Goal: Task Accomplishment & Management: Use online tool/utility

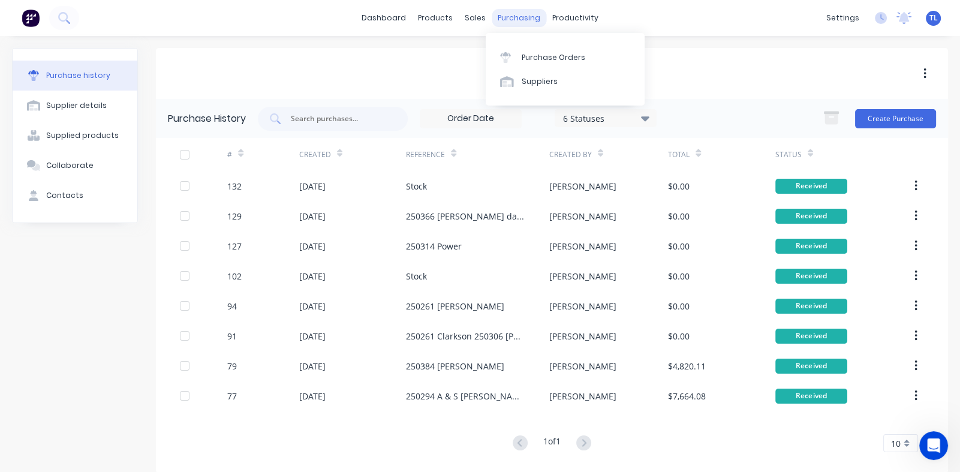
click at [511, 19] on div "purchasing" at bounding box center [519, 18] width 55 height 18
click at [537, 56] on div "Purchase Orders" at bounding box center [554, 57] width 64 height 11
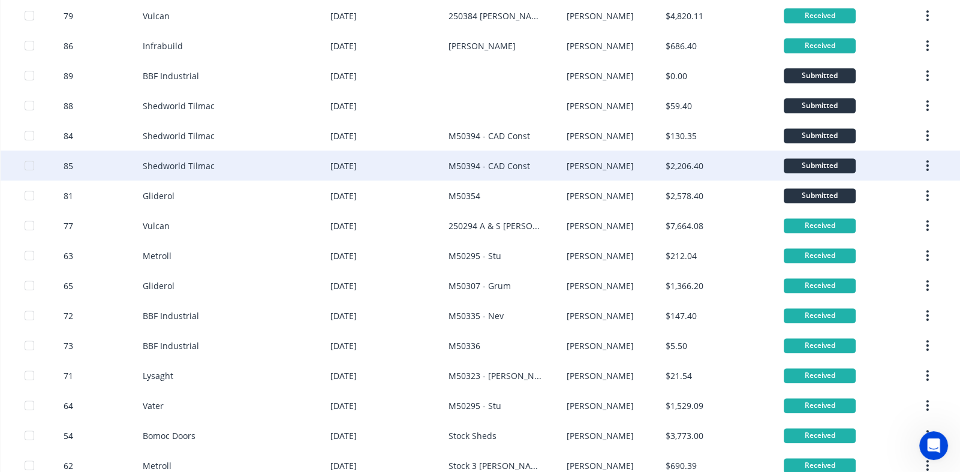
scroll to position [769, 0]
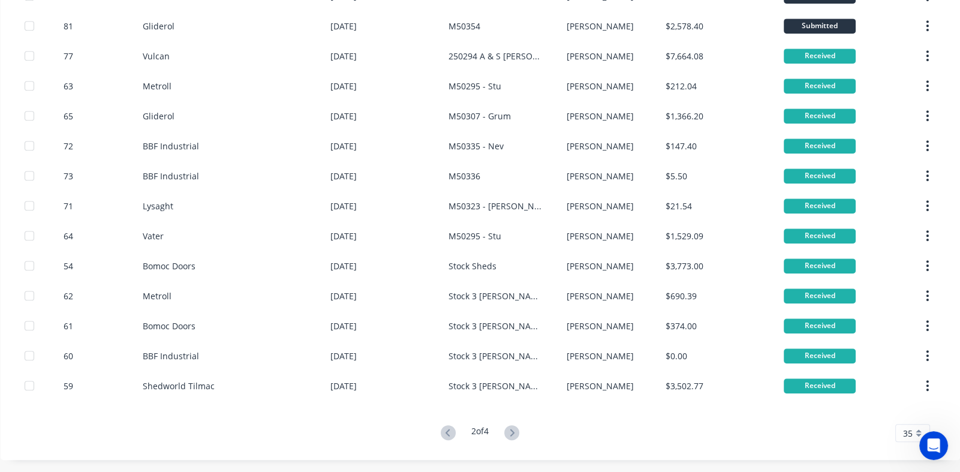
click at [446, 433] on icon at bounding box center [448, 432] width 4 height 7
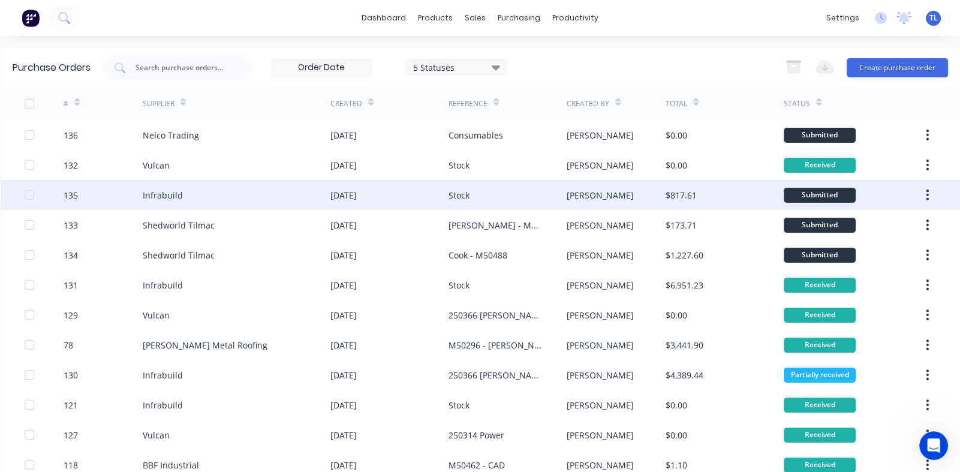
click at [239, 198] on div "Infrabuild" at bounding box center [237, 195] width 188 height 30
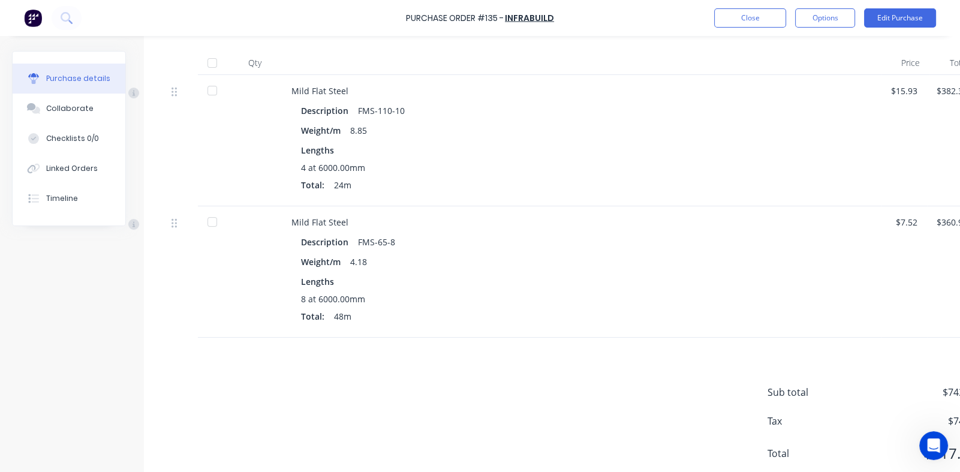
scroll to position [345, 0]
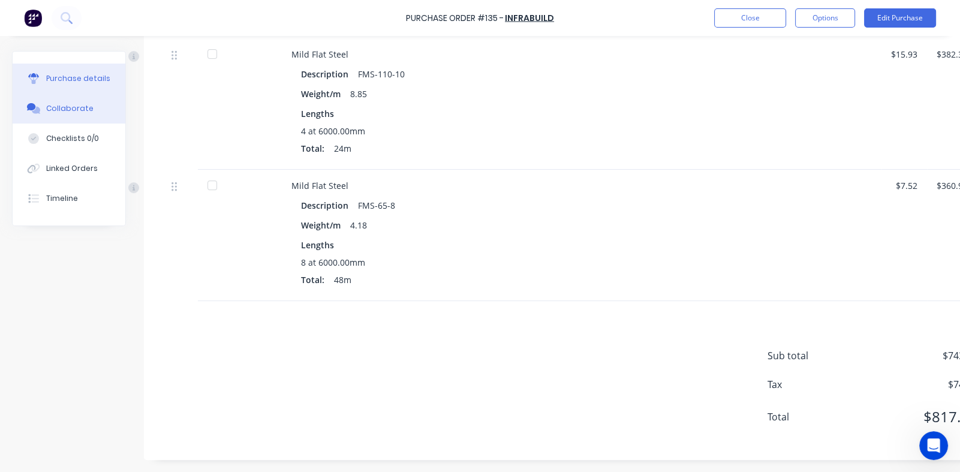
click at [64, 109] on div "Collaborate" at bounding box center [69, 108] width 47 height 11
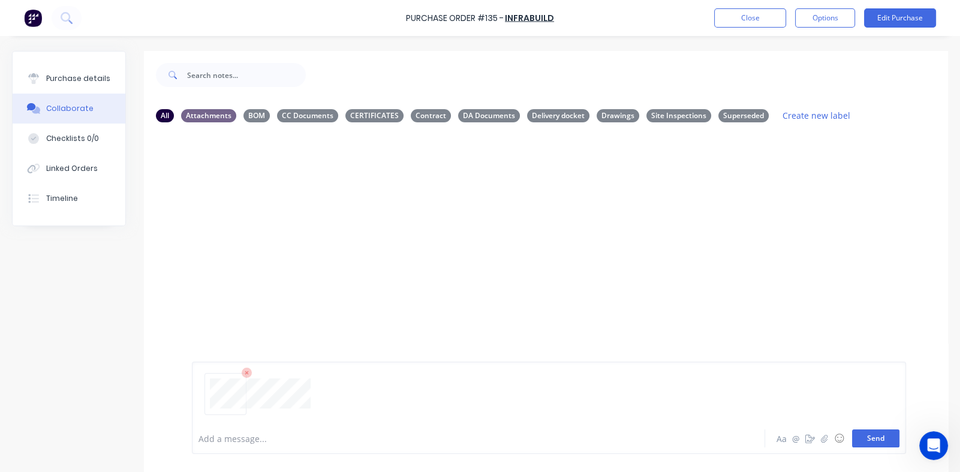
click at [861, 443] on button "Send" at bounding box center [875, 438] width 47 height 18
click at [369, 220] on icon "button" at bounding box center [371, 224] width 4 height 14
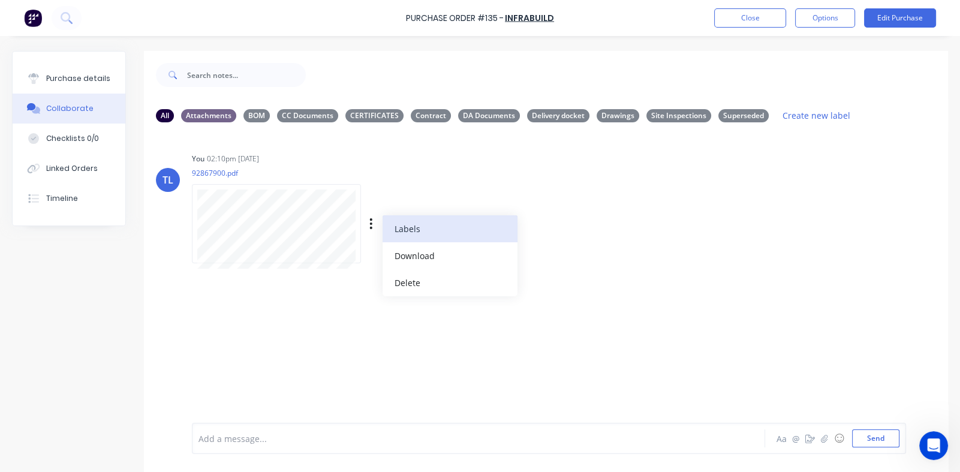
click at [404, 231] on button "Labels" at bounding box center [450, 228] width 135 height 27
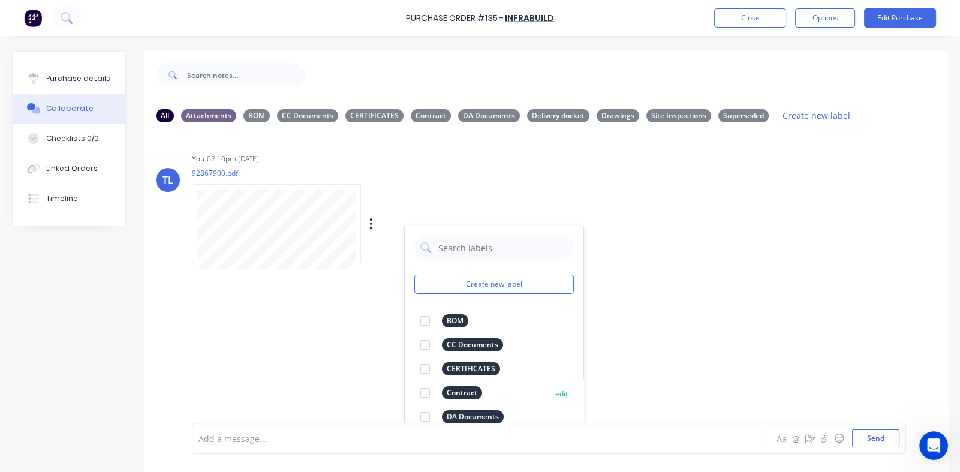
scroll to position [45, 0]
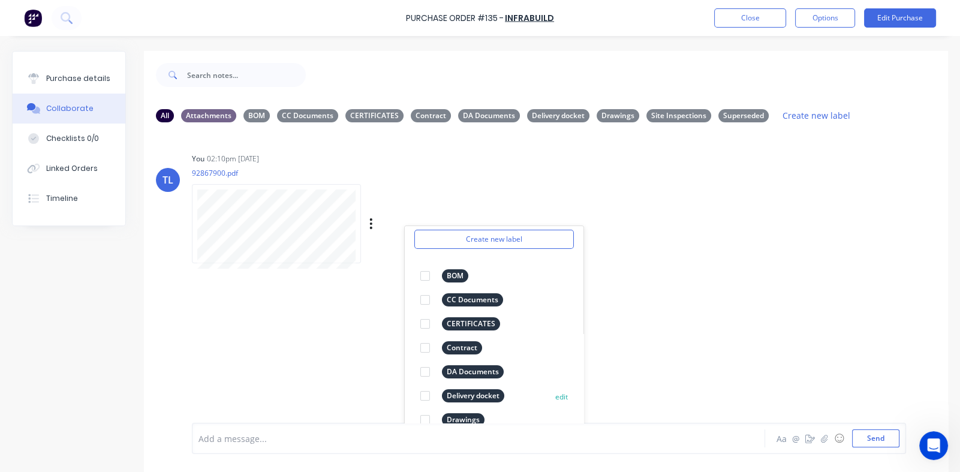
click at [423, 395] on div at bounding box center [425, 396] width 24 height 24
click at [652, 297] on div "TL You 02:10pm [DATE] 92867900.pdf Labels Download Delete Create new label Deli…" at bounding box center [546, 277] width 804 height 291
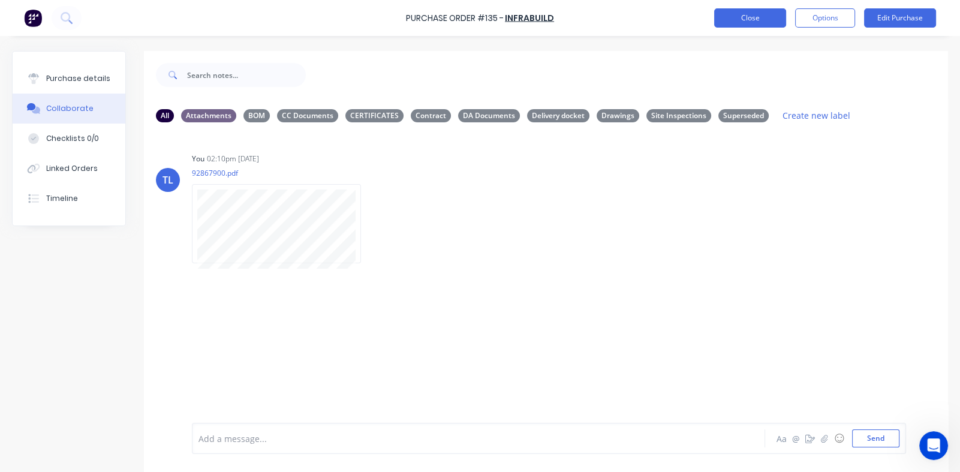
click at [744, 13] on button "Close" at bounding box center [750, 17] width 72 height 19
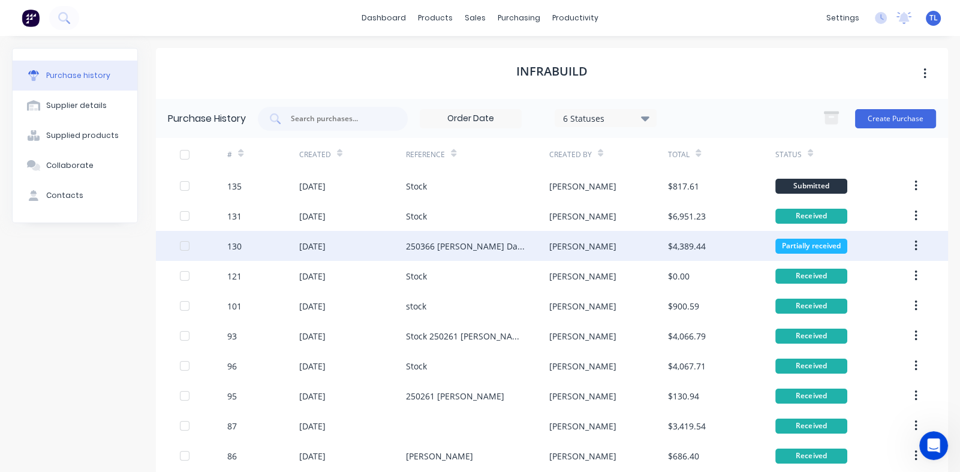
click at [320, 238] on div "[DATE]" at bounding box center [352, 246] width 107 height 30
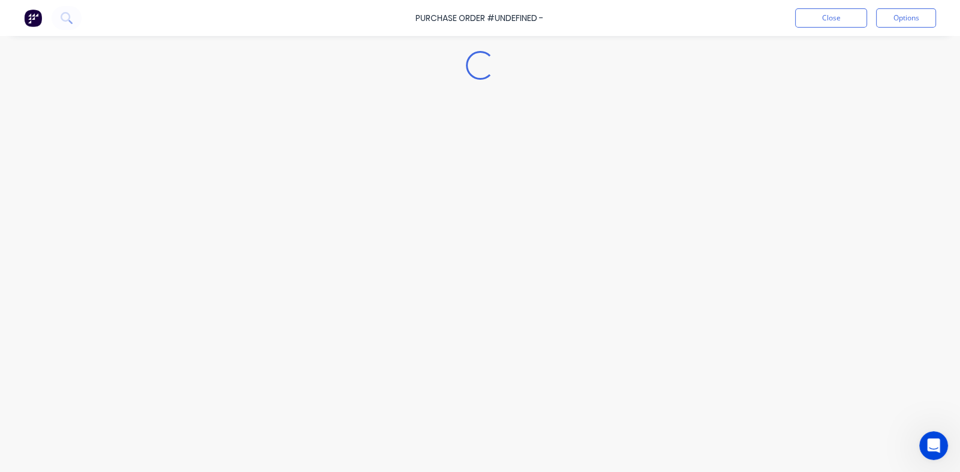
click at [320, 238] on div "Loading..." at bounding box center [480, 218] width 960 height 412
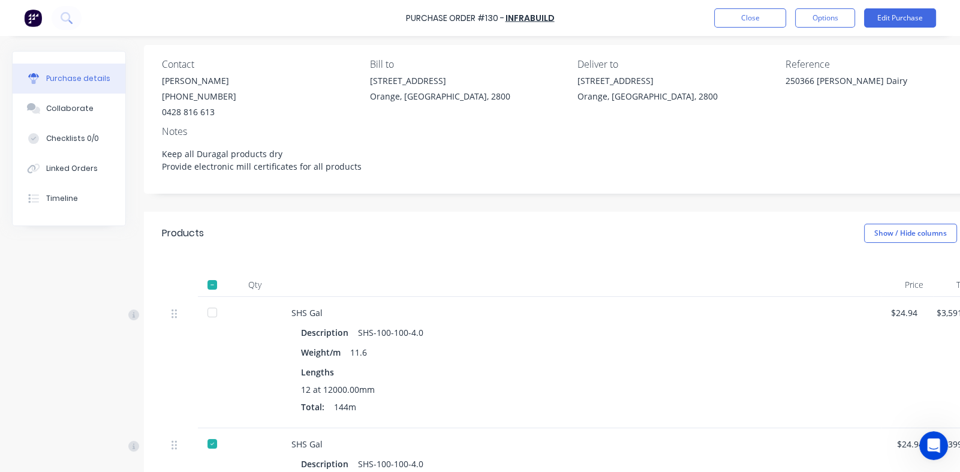
scroll to position [180, 0]
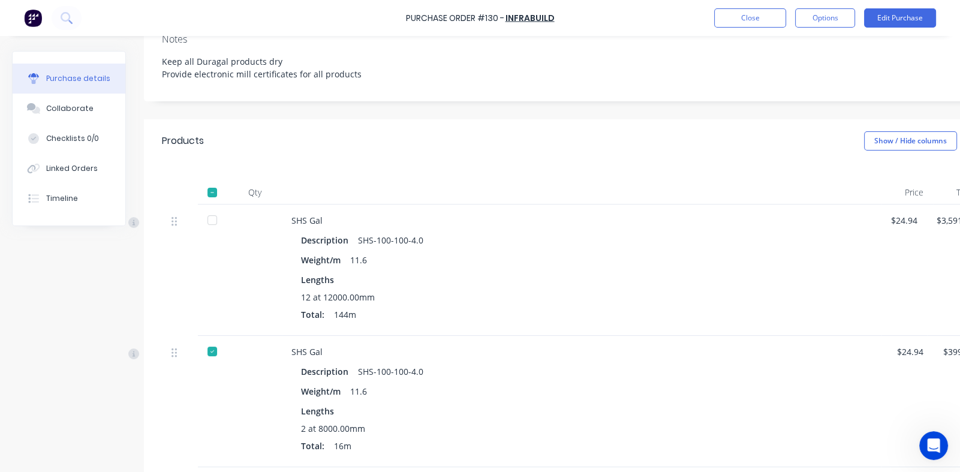
click at [210, 221] on div at bounding box center [212, 220] width 24 height 24
click at [65, 109] on div "Collaborate" at bounding box center [69, 108] width 47 height 11
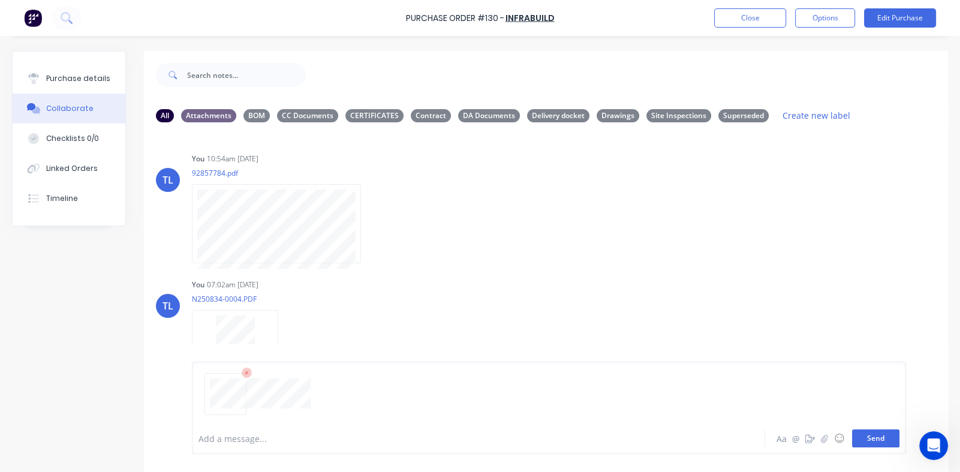
click at [875, 444] on button "Send" at bounding box center [875, 438] width 47 height 18
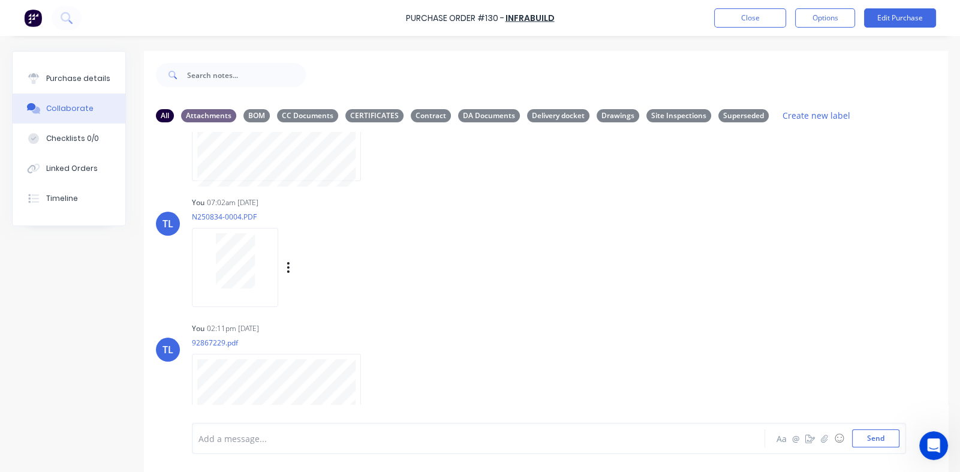
scroll to position [98, 0]
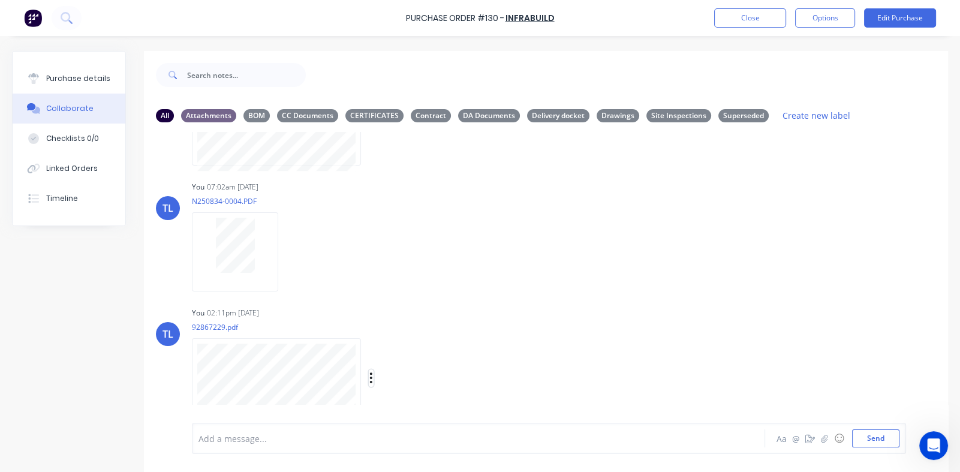
click at [369, 374] on icon "button" at bounding box center [371, 378] width 4 height 14
click at [407, 351] on button "Labels" at bounding box center [450, 352] width 135 height 27
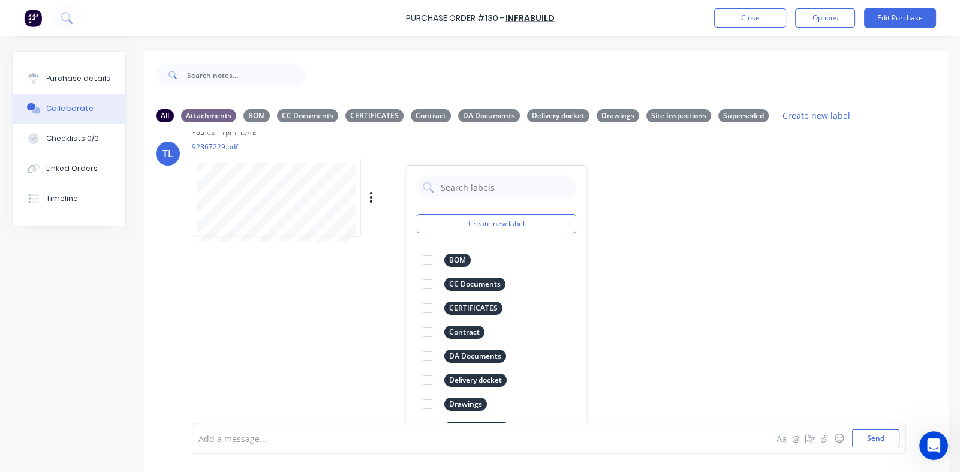
scroll to position [284, 0]
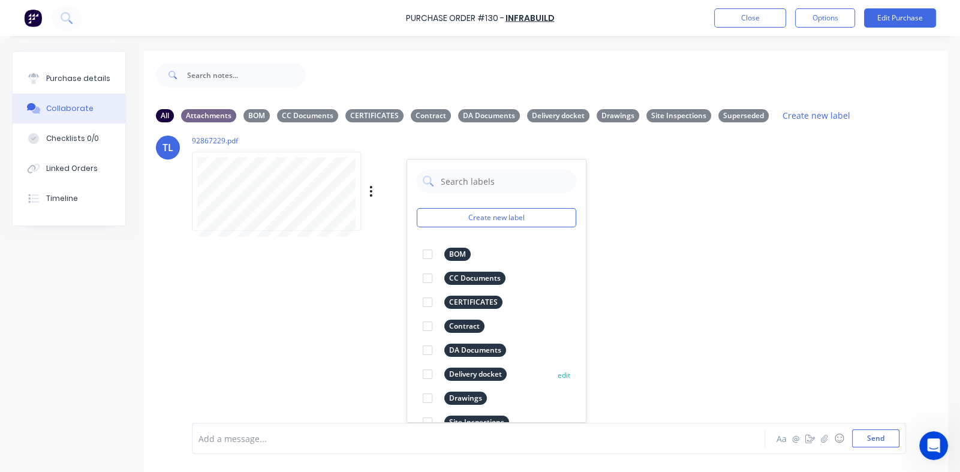
click at [426, 372] on div at bounding box center [428, 374] width 24 height 24
click at [691, 276] on div "TL You 10:54am [DATE] 92857784.pdf Labels Download Delete TL You 07:02am [DATE]…" at bounding box center [546, 277] width 804 height 291
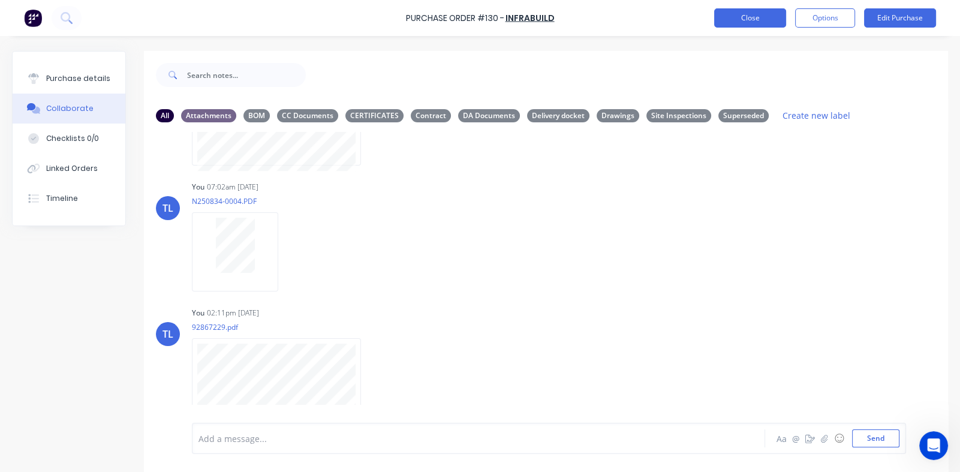
click at [740, 14] on button "Close" at bounding box center [750, 17] width 72 height 19
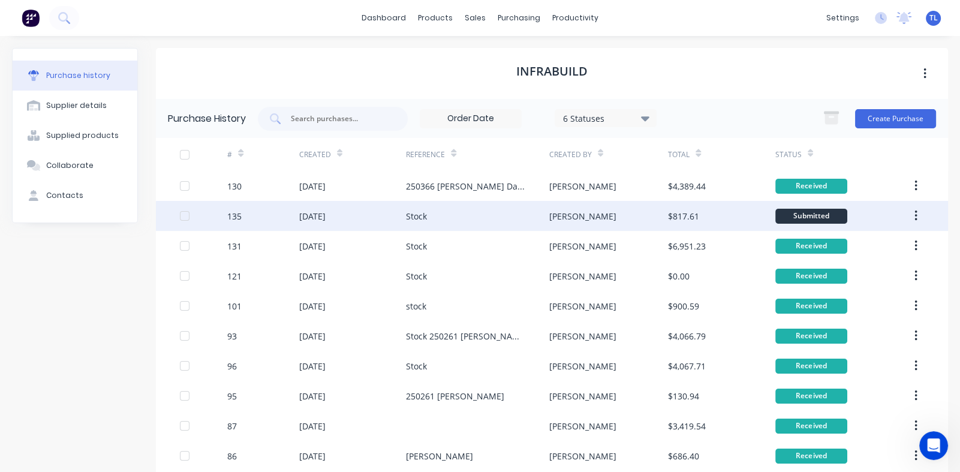
click at [462, 213] on div "Stock" at bounding box center [477, 216] width 143 height 30
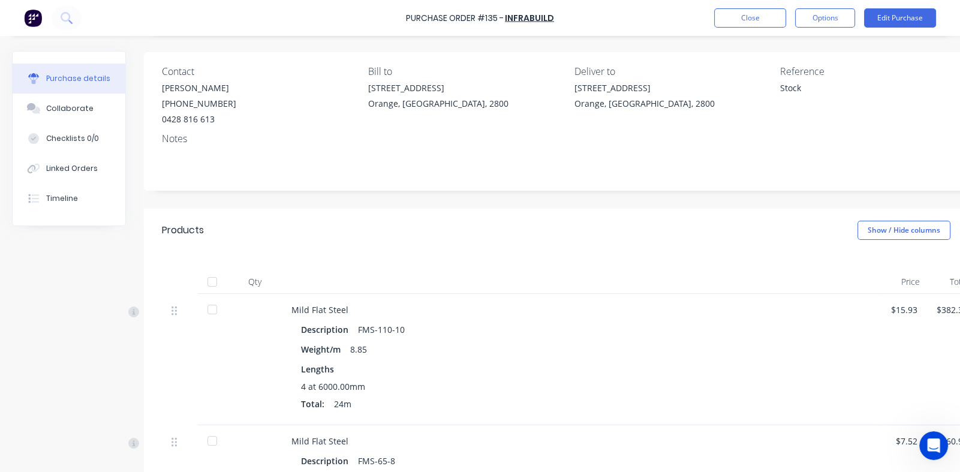
scroll to position [239, 0]
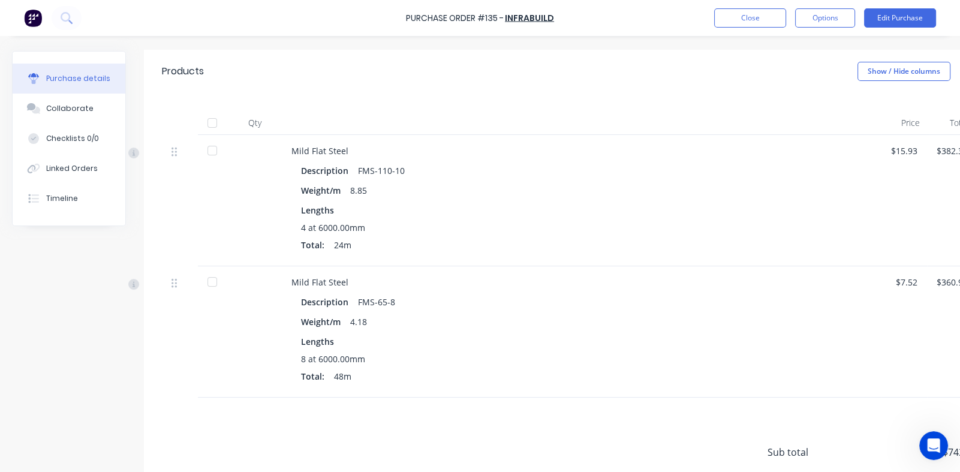
click at [212, 124] on div at bounding box center [212, 123] width 24 height 24
type textarea "x"
click at [741, 19] on button "Close" at bounding box center [750, 17] width 72 height 19
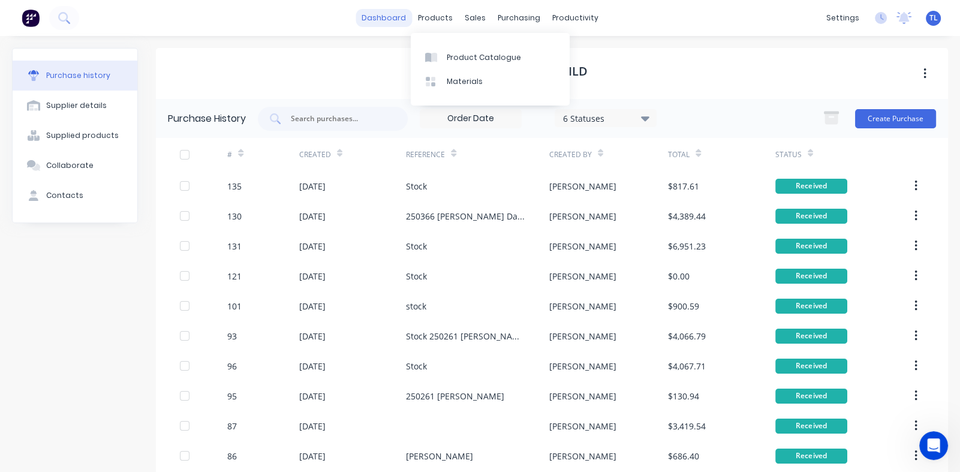
click at [395, 19] on link "dashboard" at bounding box center [384, 18] width 56 height 18
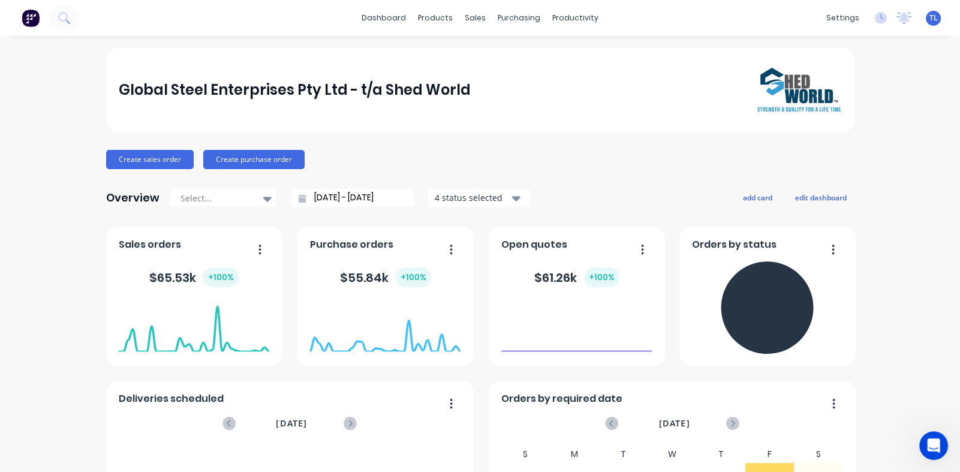
click at [928, 17] on div "TL Global Steel Enterprises Pty L... [PERSON_NAME] Administrator Profile Sign o…" at bounding box center [933, 18] width 15 height 15
